Goal: Book appointment/travel/reservation

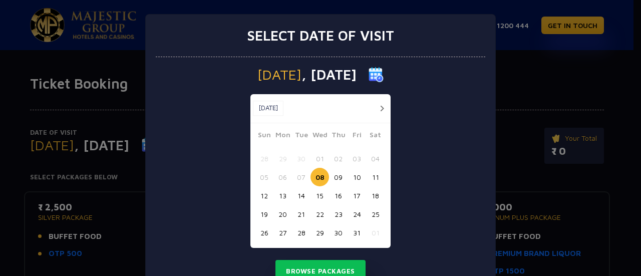
click at [260, 198] on button "12" at bounding box center [264, 195] width 19 height 19
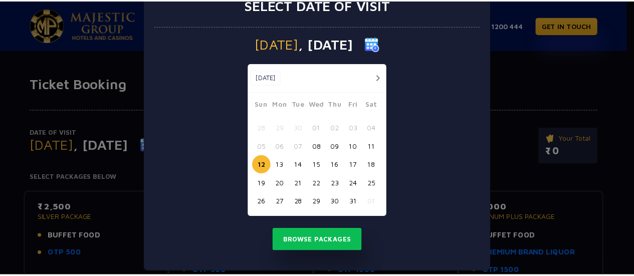
scroll to position [41, 0]
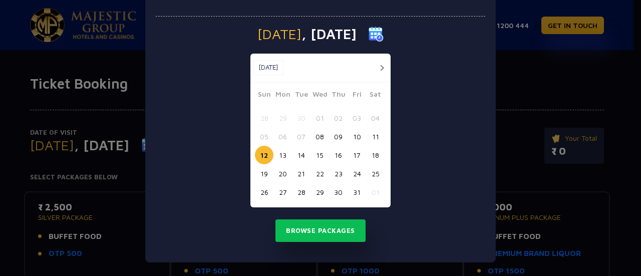
click at [280, 155] on button "13" at bounding box center [283, 155] width 19 height 19
click at [351, 155] on button "17" at bounding box center [357, 155] width 19 height 19
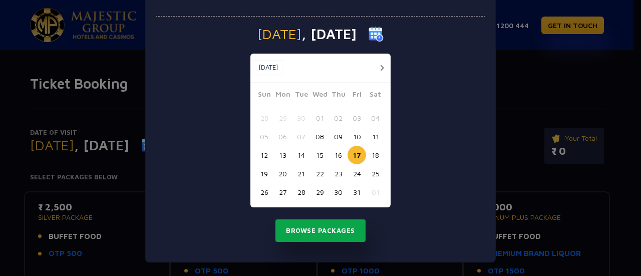
click at [321, 232] on button "Browse Packages" at bounding box center [321, 230] width 90 height 23
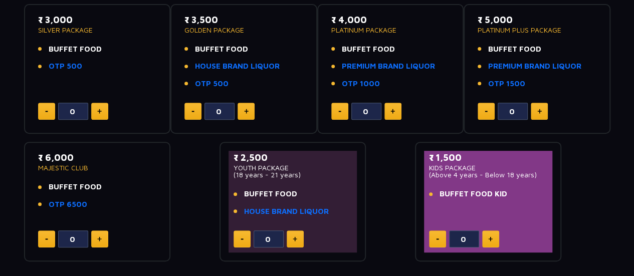
scroll to position [200, 0]
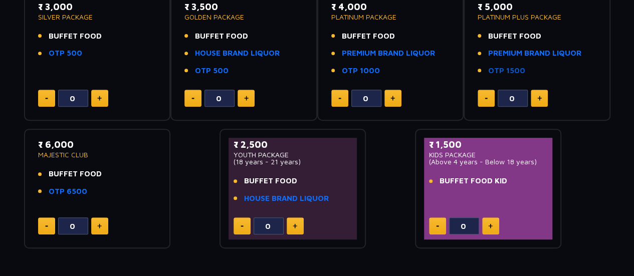
click at [504, 69] on link "OTP 1500" at bounding box center [506, 71] width 37 height 12
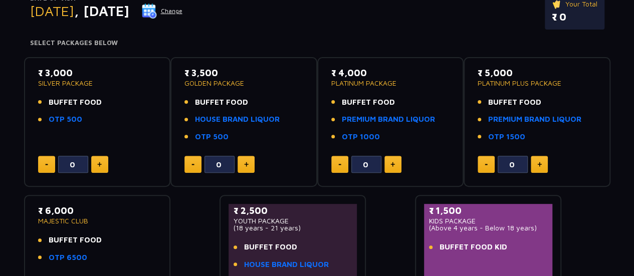
scroll to position [150, 0]
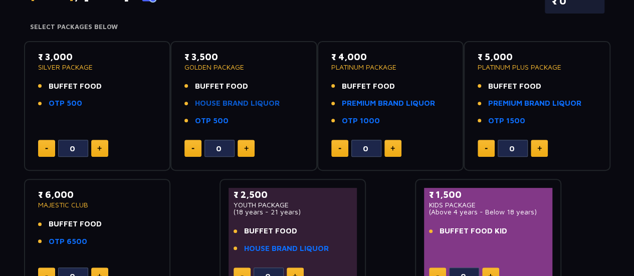
click at [236, 101] on link "HOUSE BRAND LIQUOR" at bounding box center [237, 104] width 85 height 12
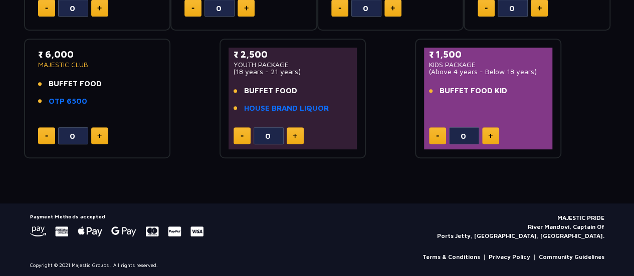
scroll to position [293, 0]
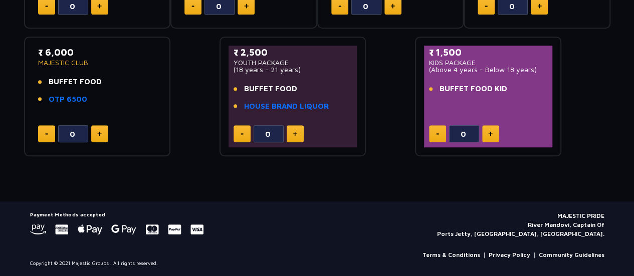
click at [285, 74] on div "₹ 2,500 YOUTH PACKAGE (18 years - 21 years) BUFFET FOOD HOUSE BRAND LIQUOR" at bounding box center [292, 82] width 119 height 72
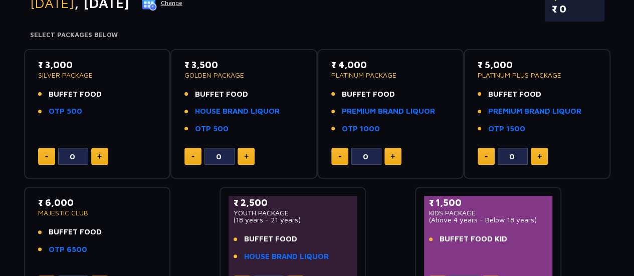
scroll to position [92, 0]
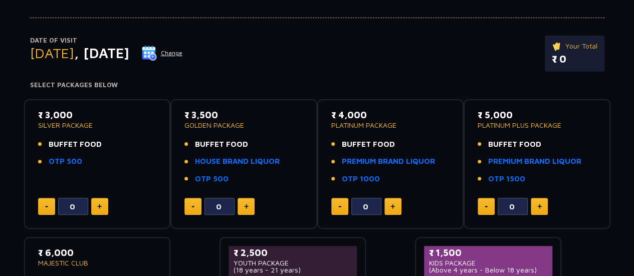
click at [96, 204] on button at bounding box center [99, 206] width 17 height 17
type input "1"
click at [250, 206] on button at bounding box center [245, 206] width 17 height 17
type input "1"
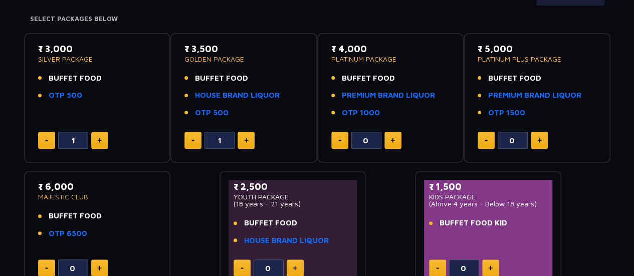
scroll to position [142, 0]
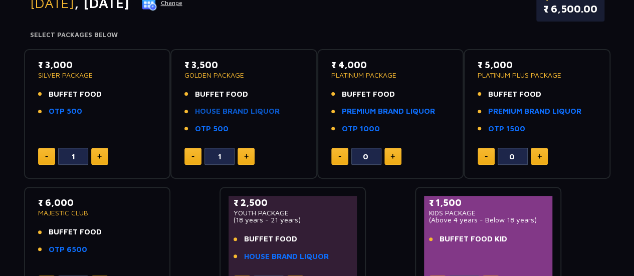
click at [249, 108] on link "HOUSE BRAND LIQUOR" at bounding box center [237, 112] width 85 height 12
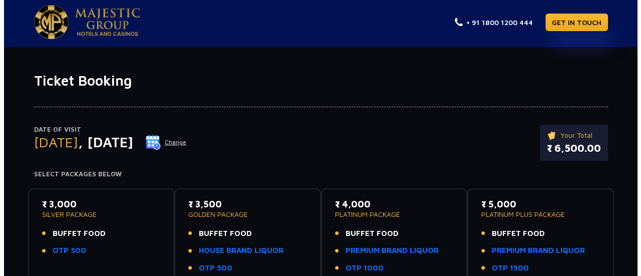
scroll to position [0, 0]
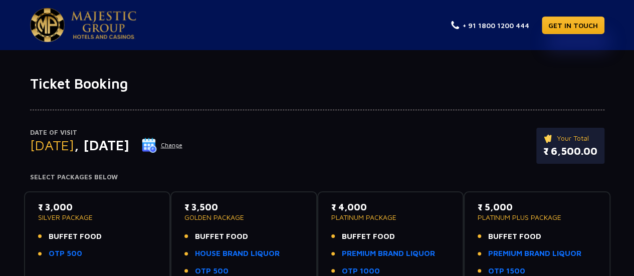
click at [183, 146] on button "Change" at bounding box center [162, 145] width 42 height 16
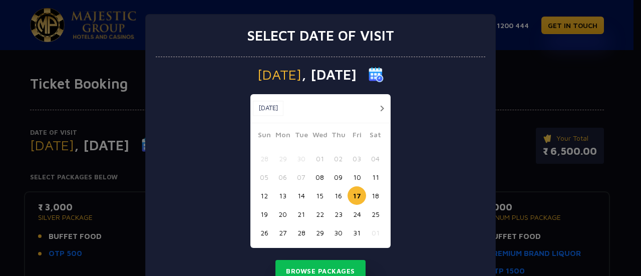
click at [316, 198] on button "15" at bounding box center [320, 195] width 19 height 19
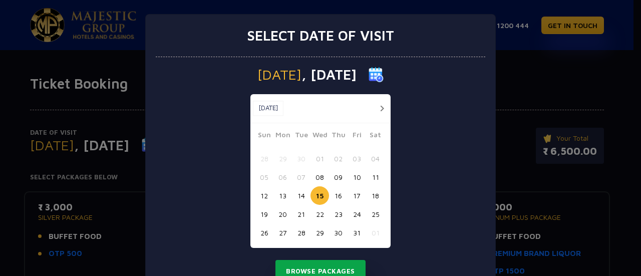
click at [317, 270] on button "Browse Packages" at bounding box center [321, 271] width 90 height 23
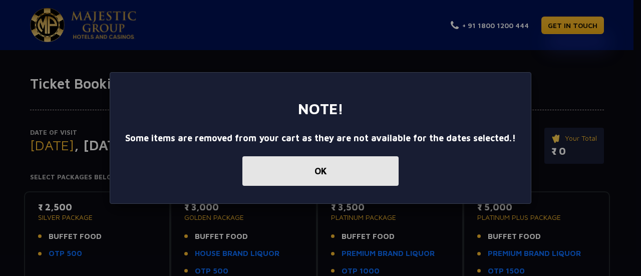
click at [309, 169] on button "OK" at bounding box center [320, 171] width 156 height 30
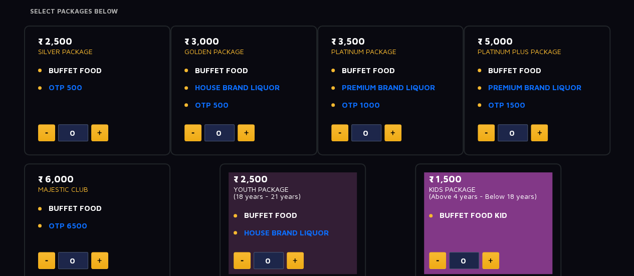
scroll to position [150, 0]
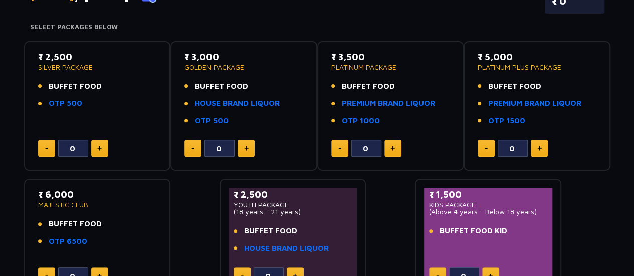
click at [99, 149] on img at bounding box center [99, 148] width 5 height 5
type input "1"
click at [250, 149] on button at bounding box center [245, 148] width 17 height 17
type input "1"
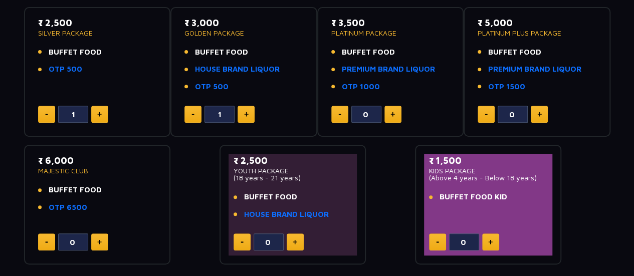
scroll to position [200, 0]
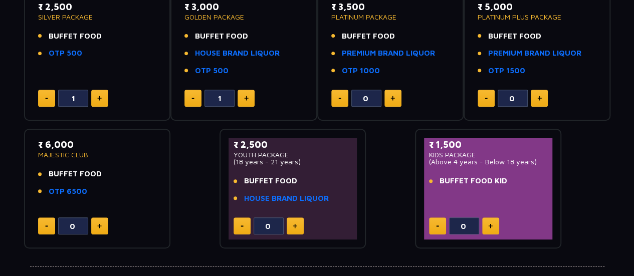
click at [491, 227] on img at bounding box center [490, 225] width 5 height 5
type input "1"
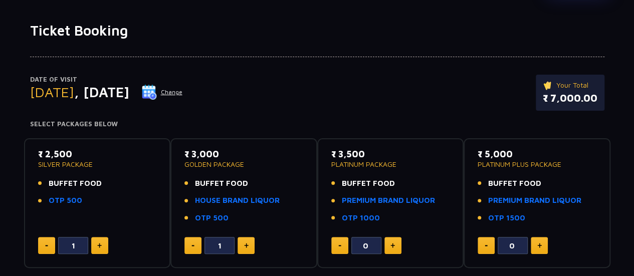
scroll to position [0, 0]
